Goal: Information Seeking & Learning: Find specific fact

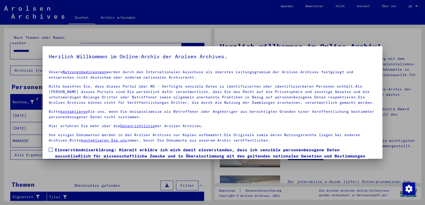
scroll to position [30, 0]
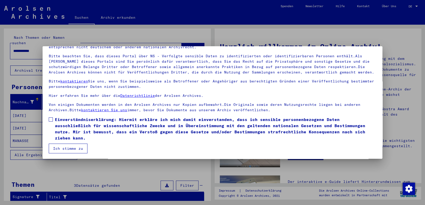
click at [59, 149] on button "Ich stimme zu" at bounding box center [68, 148] width 39 height 10
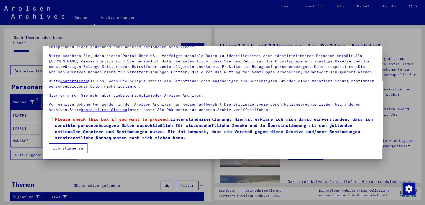
click at [50, 118] on span at bounding box center [51, 119] width 4 height 4
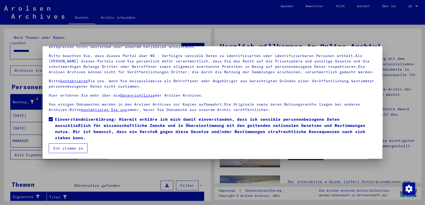
click at [62, 148] on button "Ich stimme zu" at bounding box center [68, 148] width 39 height 10
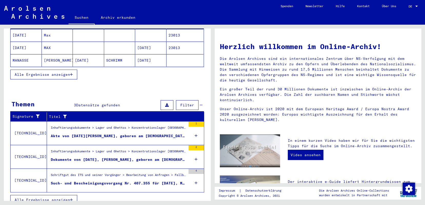
scroll to position [0, 0]
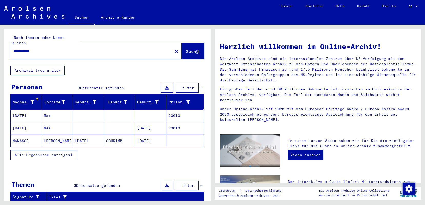
click at [117, 137] on mat-cell "SCHRIMM" at bounding box center [119, 140] width 31 height 12
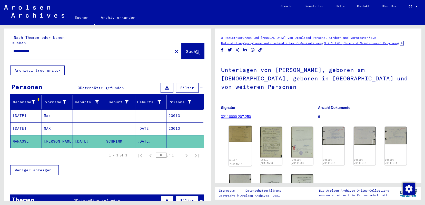
click at [238, 141] on div "DocID: 79444537" at bounding box center [240, 145] width 23 height 41
click at [239, 133] on img at bounding box center [240, 133] width 23 height 16
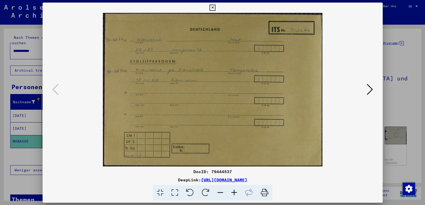
click at [239, 133] on img at bounding box center [212, 89] width 305 height 153
click at [371, 88] on icon at bounding box center [370, 89] width 6 height 12
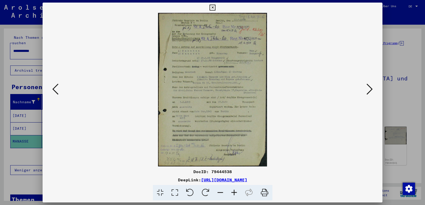
click at [234, 191] on icon at bounding box center [234, 193] width 14 height 16
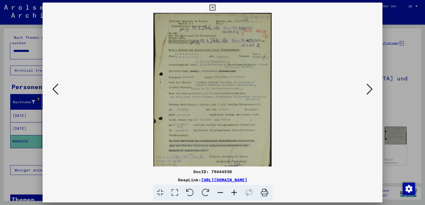
click at [234, 191] on icon at bounding box center [234, 193] width 14 height 16
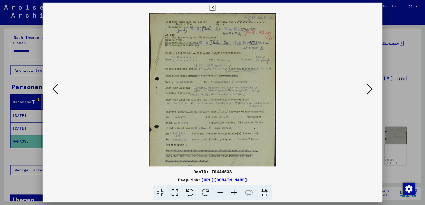
click at [234, 191] on icon at bounding box center [234, 193] width 14 height 16
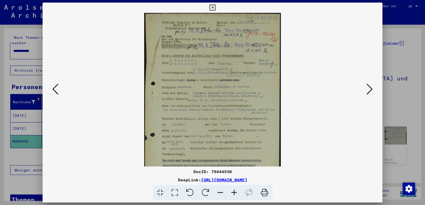
click at [234, 191] on icon at bounding box center [234, 193] width 14 height 16
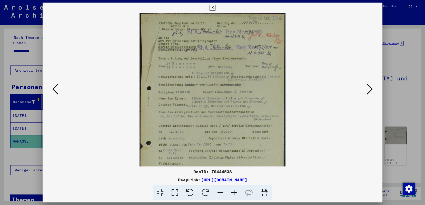
click at [369, 87] on icon at bounding box center [370, 89] width 6 height 12
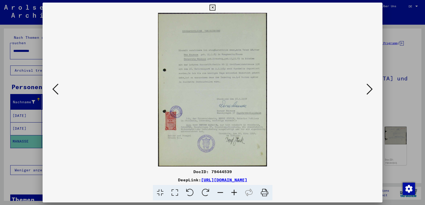
click at [232, 192] on icon at bounding box center [234, 193] width 14 height 16
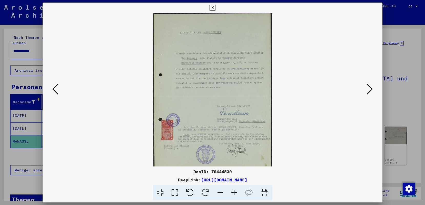
click at [232, 192] on icon at bounding box center [234, 193] width 14 height 16
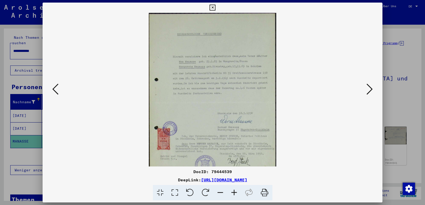
click at [232, 192] on icon at bounding box center [234, 193] width 14 height 16
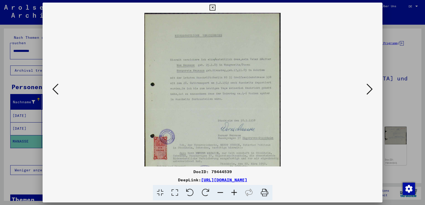
click at [232, 192] on icon at bounding box center [234, 193] width 14 height 16
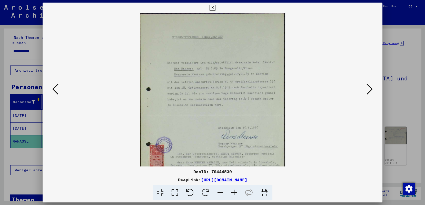
click at [232, 192] on icon at bounding box center [234, 193] width 14 height 16
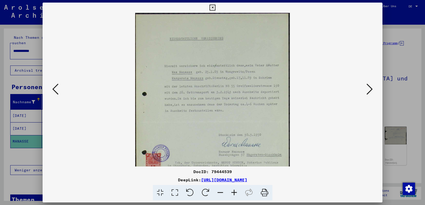
click at [232, 192] on icon at bounding box center [234, 193] width 14 height 16
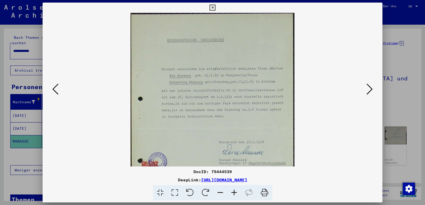
click at [212, 7] on icon at bounding box center [213, 8] width 6 height 6
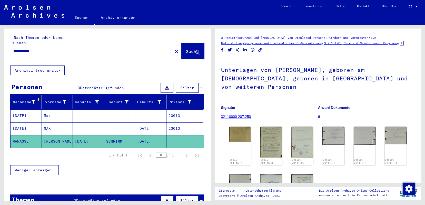
drag, startPoint x: 44, startPoint y: 46, endPoint x: 0, endPoint y: 48, distance: 43.6
click at [0, 48] on div "**********" at bounding box center [106, 113] width 212 height 176
click at [186, 49] on span "Suche" at bounding box center [192, 51] width 13 height 5
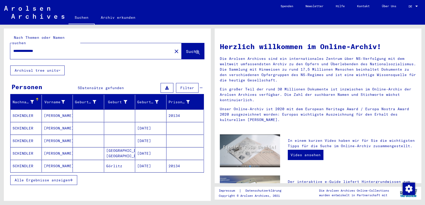
click at [24, 109] on mat-cell "SCHINDLER" at bounding box center [26, 115] width 31 height 12
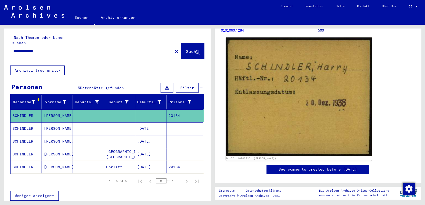
scroll to position [96, 0]
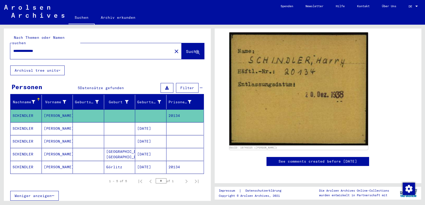
click at [26, 123] on mat-cell "SCHINDLER" at bounding box center [26, 128] width 31 height 13
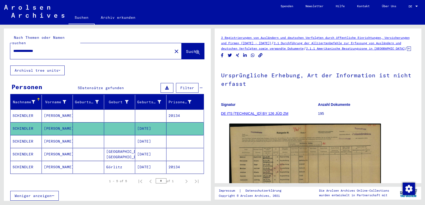
click at [24, 162] on mat-cell "SCHINDLER" at bounding box center [26, 167] width 31 height 13
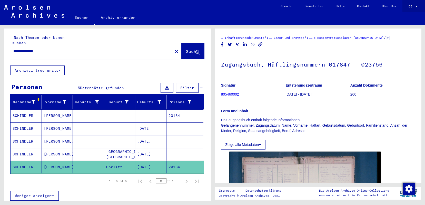
click at [417, 5] on div at bounding box center [416, 7] width 5 height 4
click at [404, 8] on span "English" at bounding box center [403, 9] width 13 height 4
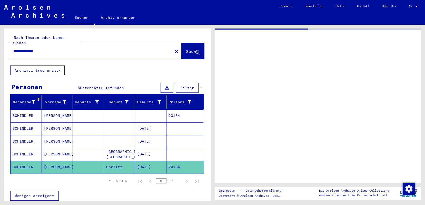
type input "*********"
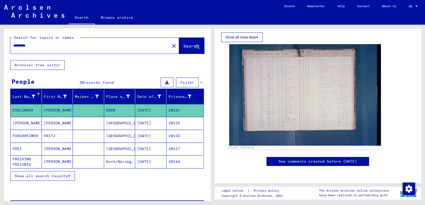
scroll to position [96, 0]
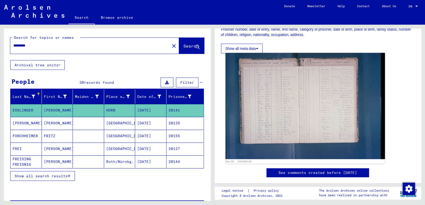
click at [293, 113] on img at bounding box center [305, 106] width 159 height 106
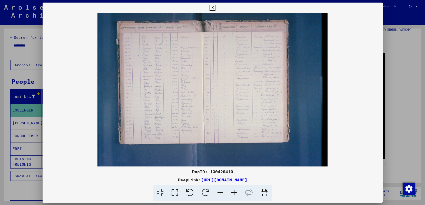
click at [293, 113] on img at bounding box center [213, 89] width 340 height 153
click at [233, 192] on icon at bounding box center [234, 193] width 14 height 16
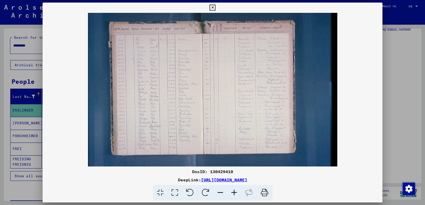
click at [233, 192] on icon at bounding box center [234, 193] width 14 height 16
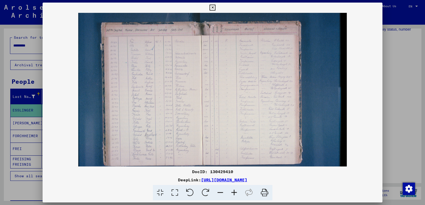
click at [233, 192] on icon at bounding box center [234, 193] width 14 height 16
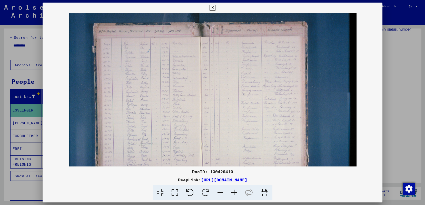
click at [233, 192] on icon at bounding box center [234, 193] width 14 height 16
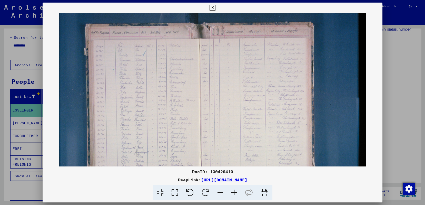
click at [233, 192] on icon at bounding box center [234, 193] width 14 height 16
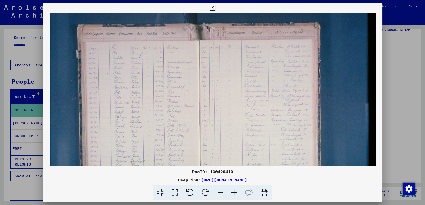
drag, startPoint x: 161, startPoint y: 68, endPoint x: 222, endPoint y: 77, distance: 61.5
click at [222, 77] on img at bounding box center [213, 122] width 326 height 218
click at [20, 75] on div at bounding box center [212, 102] width 425 height 205
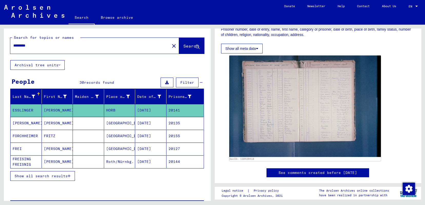
click at [111, 48] on input "*********" at bounding box center [89, 45] width 153 height 5
drag, startPoint x: 111, startPoint y: 48, endPoint x: 0, endPoint y: 53, distance: 111.0
click at [0, 53] on div "Search for topics or names ********* close Search Archival tree units People 30…" at bounding box center [106, 113] width 212 height 176
type input "**********"
click at [183, 44] on span "Search" at bounding box center [190, 45] width 15 height 5
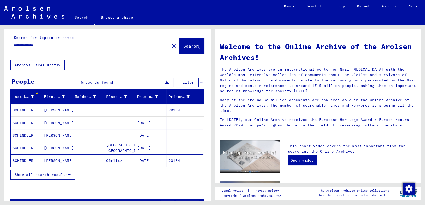
click at [119, 161] on mat-cell "Görlitz" at bounding box center [119, 160] width 31 height 12
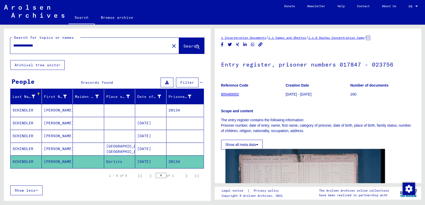
scroll to position [96, 0]
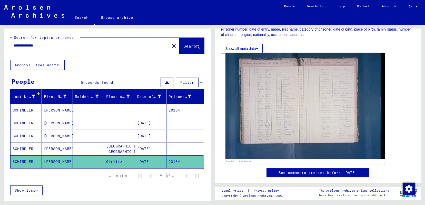
click at [272, 121] on img at bounding box center [305, 106] width 159 height 106
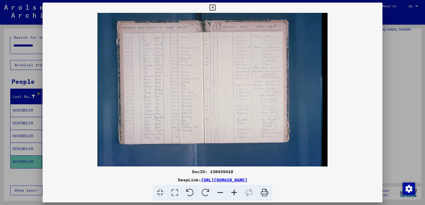
click at [234, 191] on icon at bounding box center [234, 193] width 14 height 16
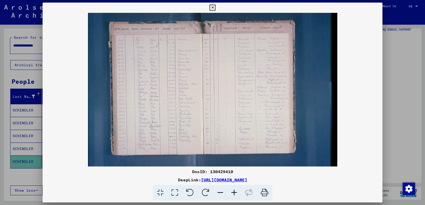
click at [234, 191] on icon at bounding box center [234, 193] width 14 height 16
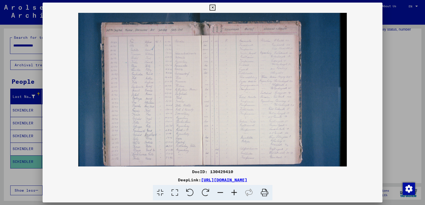
click at [234, 191] on icon at bounding box center [234, 193] width 14 height 16
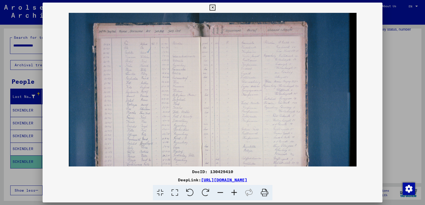
click at [234, 191] on icon at bounding box center [234, 193] width 14 height 16
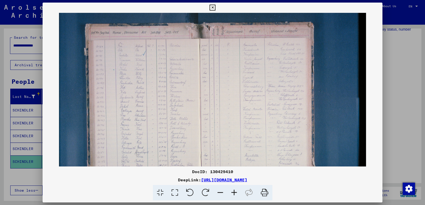
click at [234, 191] on icon at bounding box center [234, 193] width 14 height 16
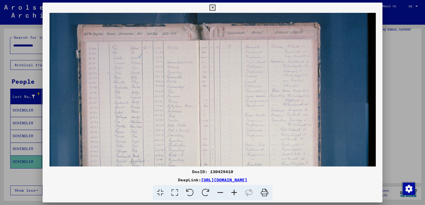
click at [234, 191] on icon at bounding box center [234, 193] width 14 height 16
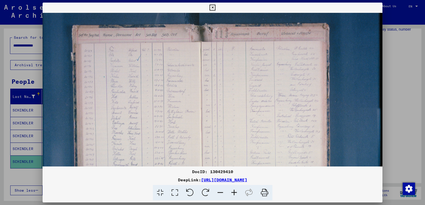
click at [234, 191] on icon at bounding box center [234, 193] width 14 height 16
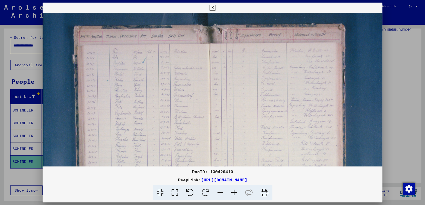
click at [234, 191] on icon at bounding box center [234, 193] width 14 height 16
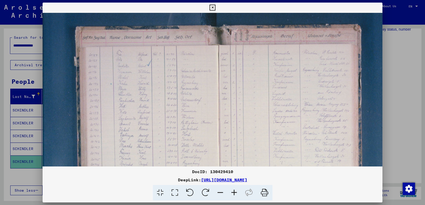
click at [234, 191] on icon at bounding box center [234, 193] width 14 height 16
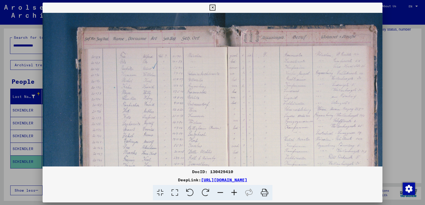
click at [199, 99] on img at bounding box center [244, 147] width 403 height 269
click at [212, 7] on icon at bounding box center [213, 8] width 6 height 6
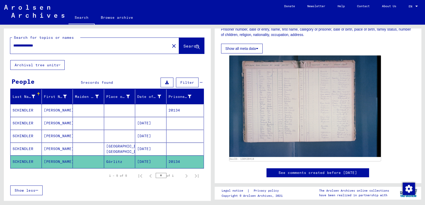
click at [239, 48] on button "Show all meta data" at bounding box center [242, 49] width 42 height 10
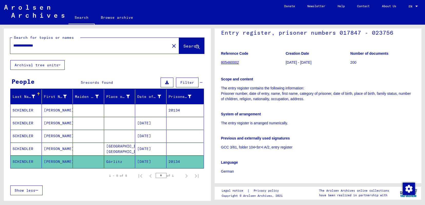
scroll to position [0, 0]
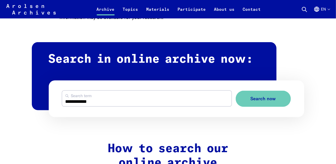
scroll to position [282, 0]
